Goal: Check status: Check status

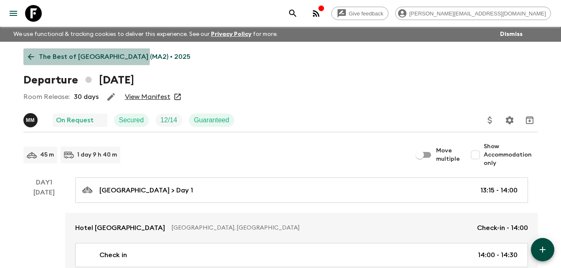
drag, startPoint x: 0, startPoint y: 0, endPoint x: 33, endPoint y: 55, distance: 64.2
click at [33, 55] on icon at bounding box center [30, 56] width 9 height 9
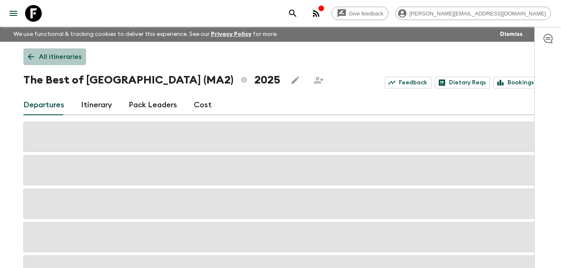
click at [33, 55] on icon at bounding box center [30, 56] width 9 height 9
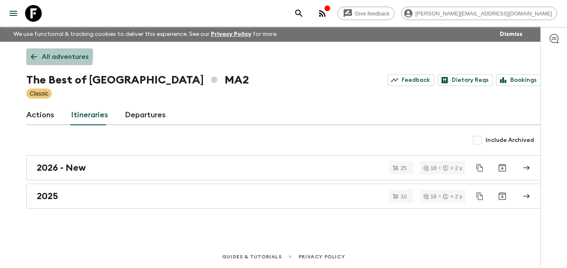
click at [33, 55] on icon at bounding box center [34, 57] width 6 height 6
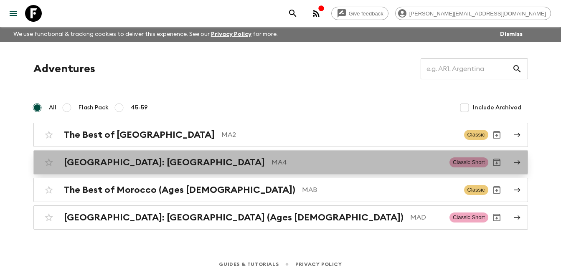
click at [114, 163] on h2 "[GEOGRAPHIC_DATA]: [GEOGRAPHIC_DATA]" at bounding box center [164, 162] width 201 height 11
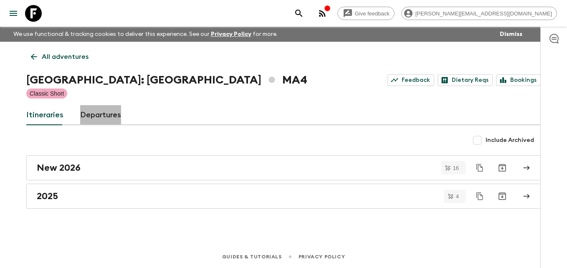
click at [105, 112] on link "Departures" at bounding box center [100, 115] width 41 height 20
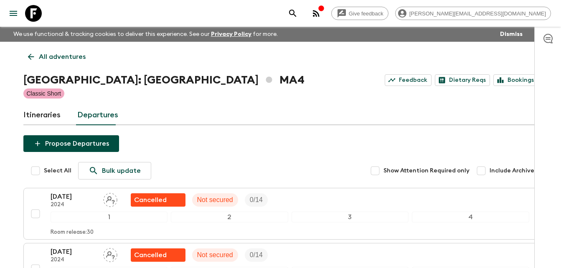
click at [30, 54] on icon at bounding box center [30, 56] width 9 height 9
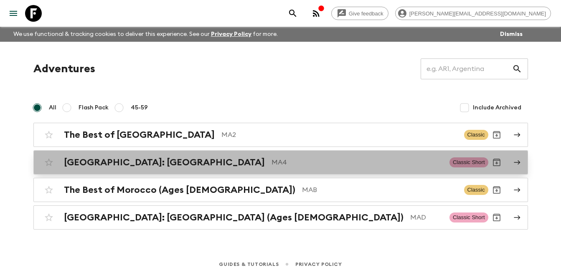
click at [117, 162] on h2 "[GEOGRAPHIC_DATA]: [GEOGRAPHIC_DATA]" at bounding box center [164, 162] width 201 height 11
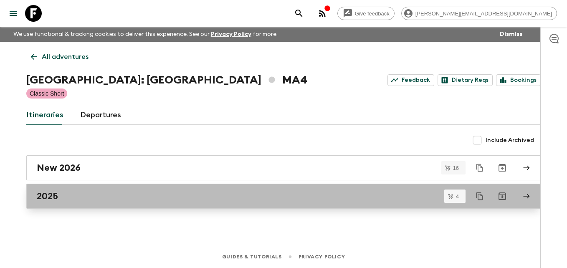
click at [55, 195] on h2 "2025" at bounding box center [47, 196] width 21 height 11
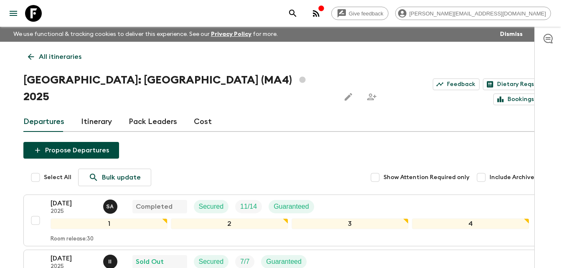
click at [2, 160] on div "Give feedback [PERSON_NAME][EMAIL_ADDRESS][DOMAIN_NAME] We use functional & tra…" at bounding box center [280, 244] width 561 height 488
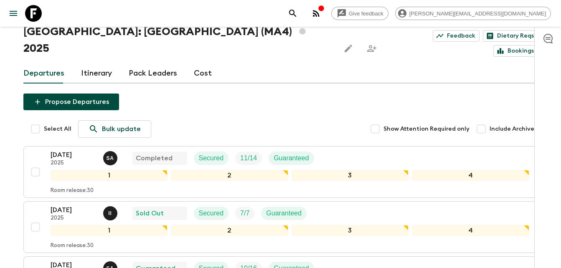
scroll to position [50, 0]
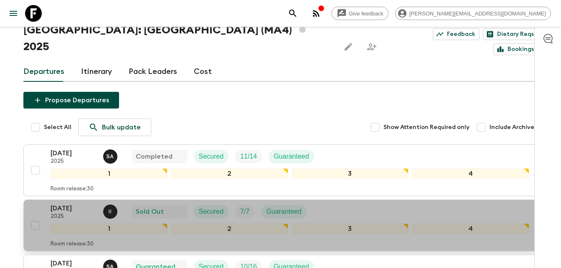
click at [76, 203] on p "[DATE]" at bounding box center [74, 208] width 46 height 10
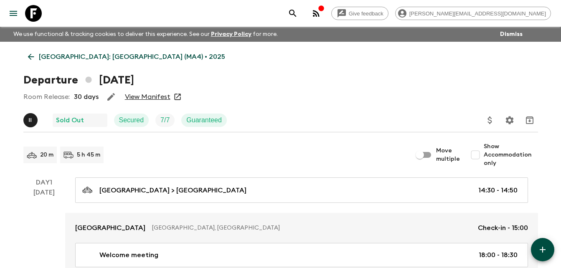
click at [162, 94] on link "View Manifest" at bounding box center [148, 97] width 46 height 8
